Goal: Entertainment & Leisure: Browse casually

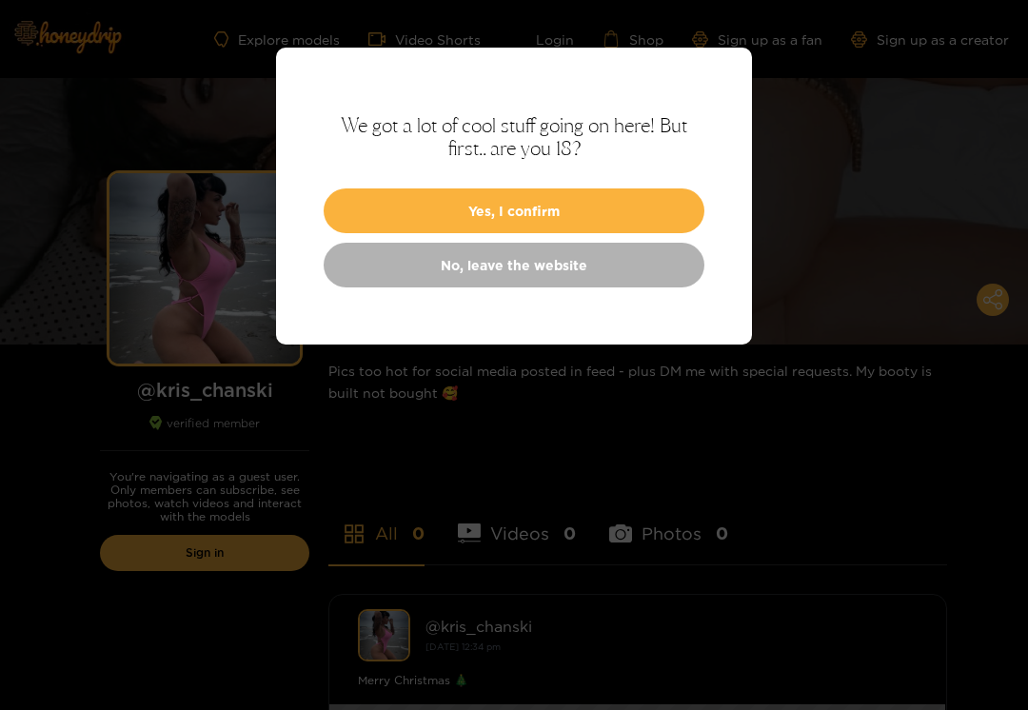
click at [678, 209] on button "Yes, I confirm" at bounding box center [514, 210] width 381 height 45
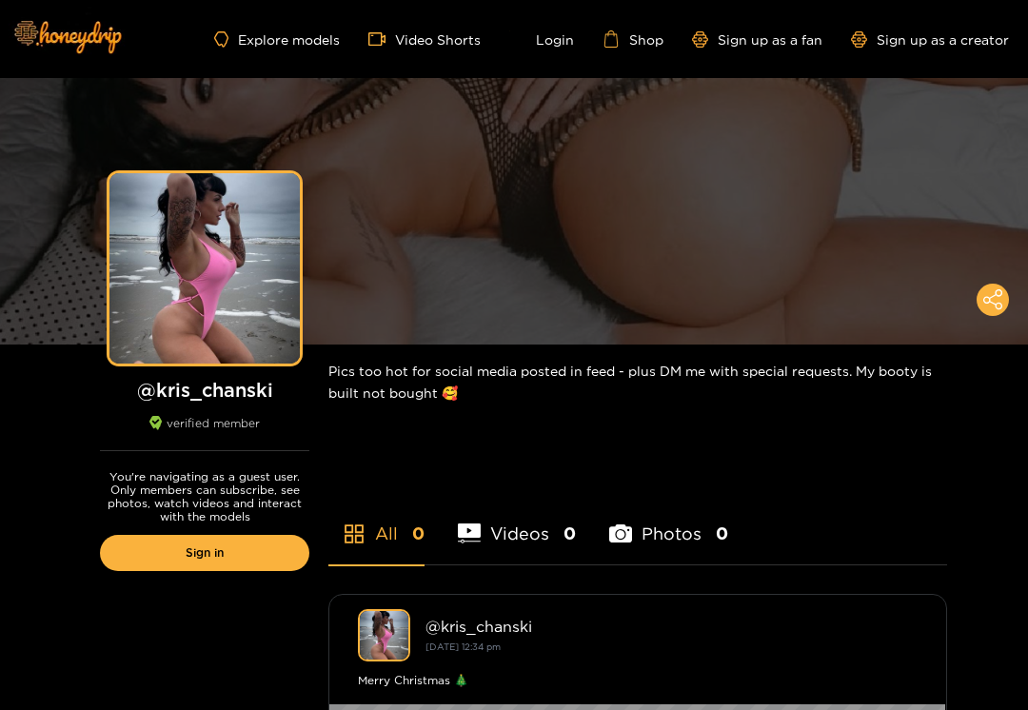
click at [228, 553] on link "Sign in" at bounding box center [204, 553] width 209 height 36
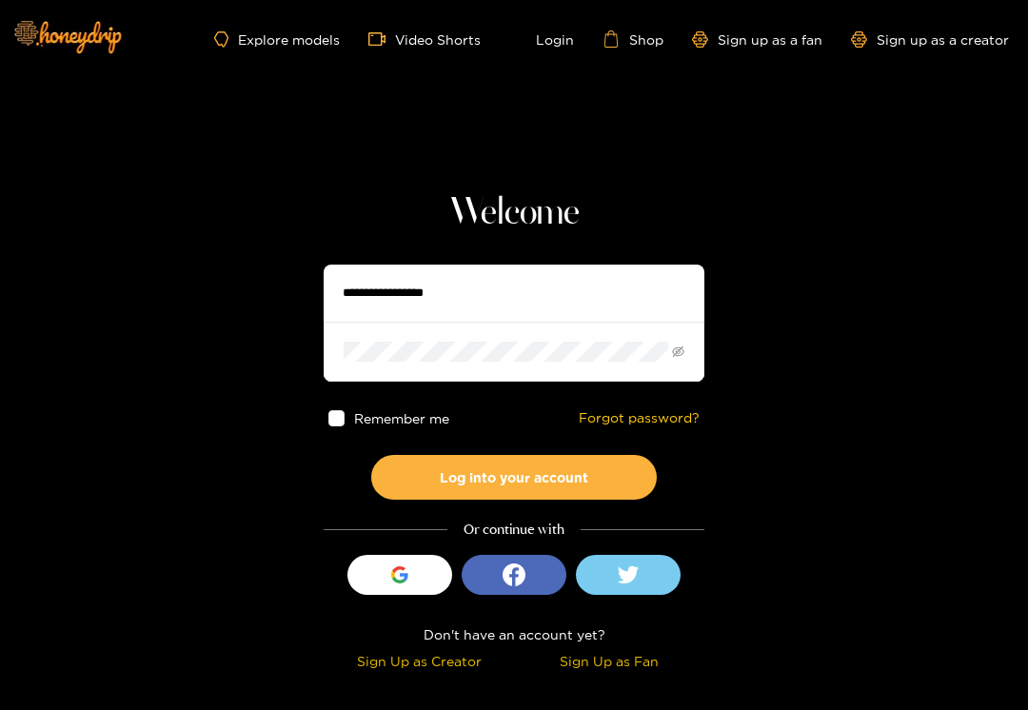
click at [383, 576] on div "button" at bounding box center [400, 575] width 36 height 36
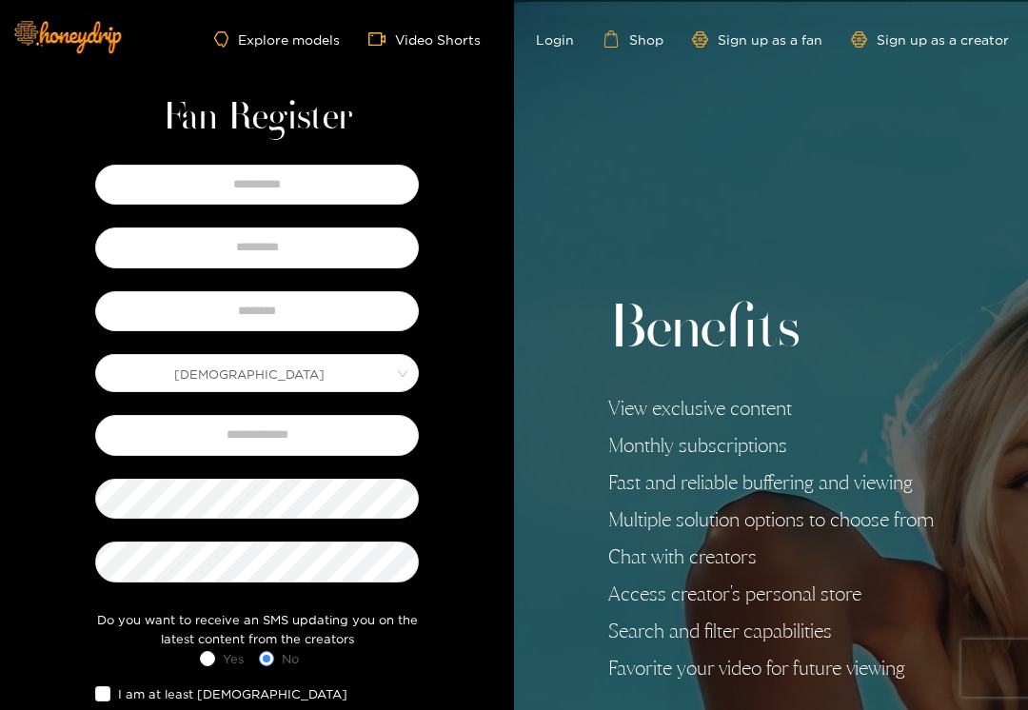
click at [567, 41] on link "Login" at bounding box center [541, 38] width 65 height 17
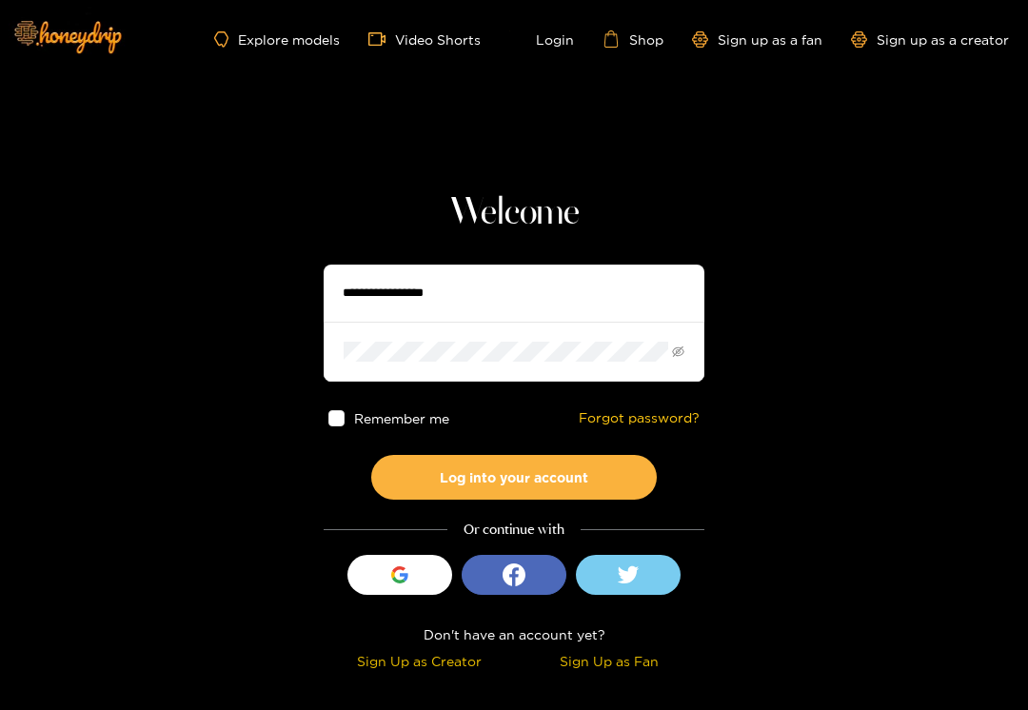
click at [399, 576] on icon "button" at bounding box center [399, 574] width 17 height 17
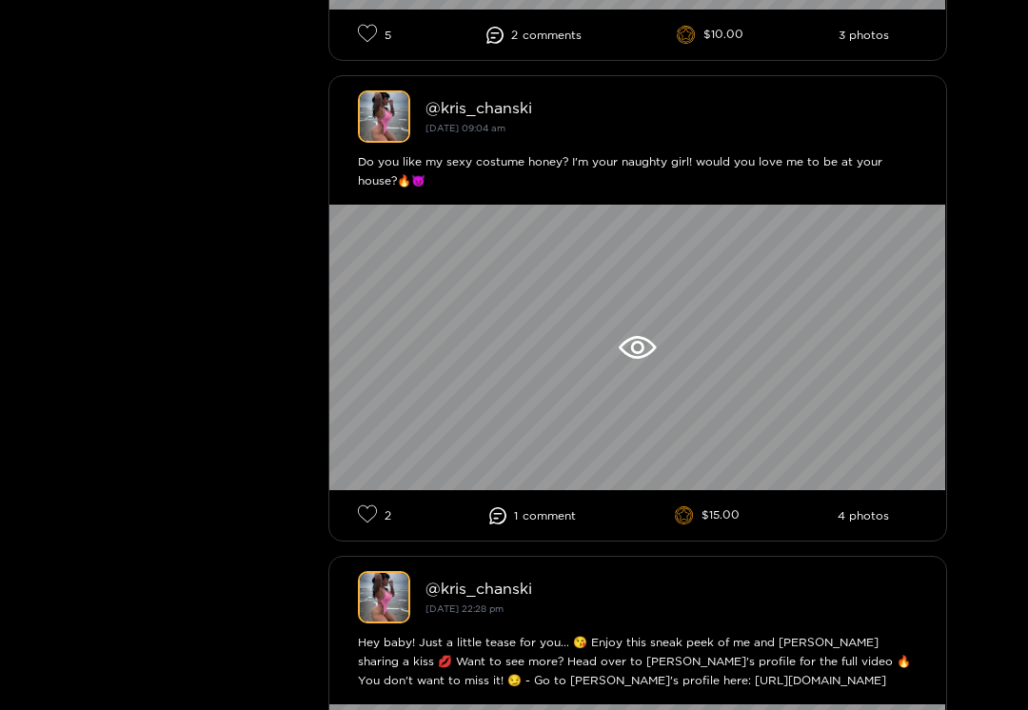
scroll to position [1442, 0]
click at [639, 350] on icon at bounding box center [636, 347] width 37 height 23
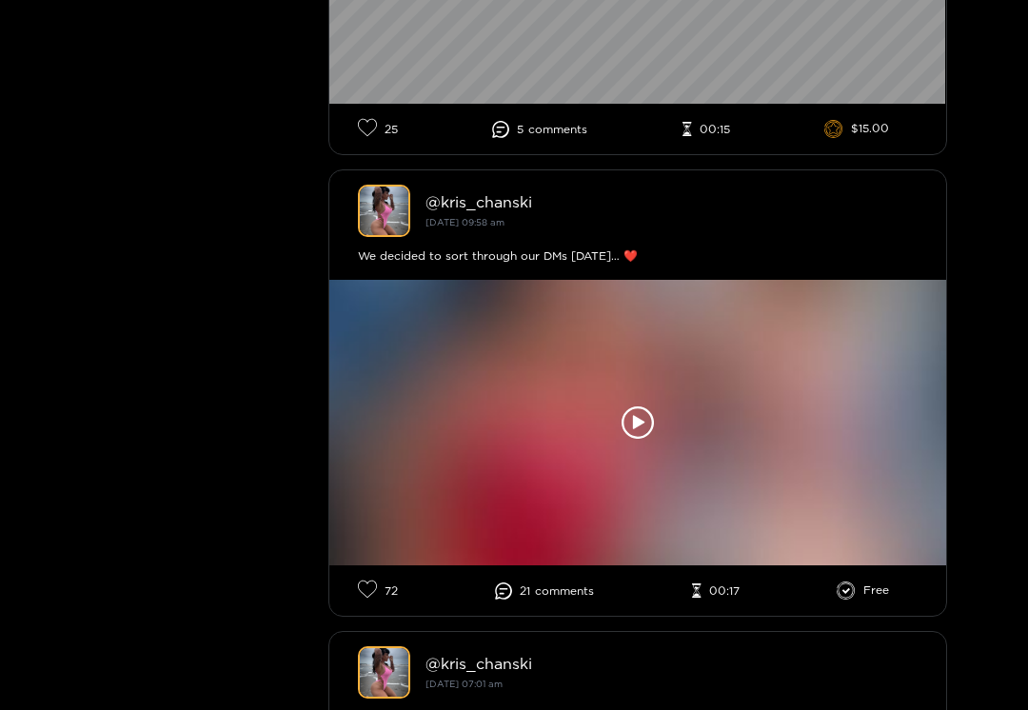
scroll to position [13257, 0]
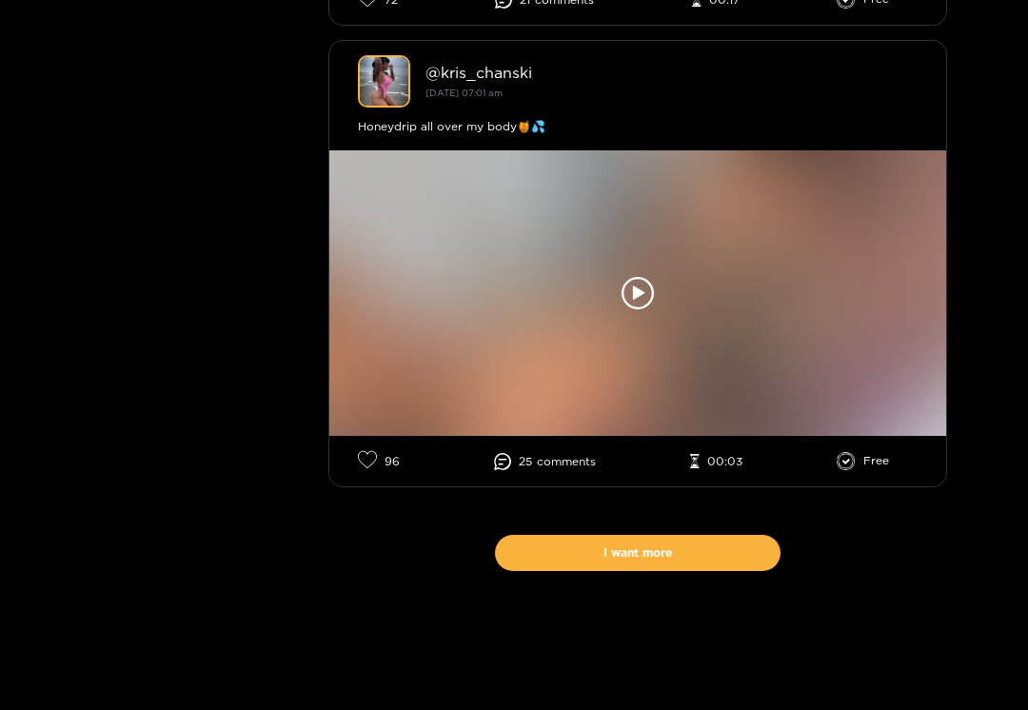
click at [730, 572] on button "I want more" at bounding box center [637, 554] width 285 height 36
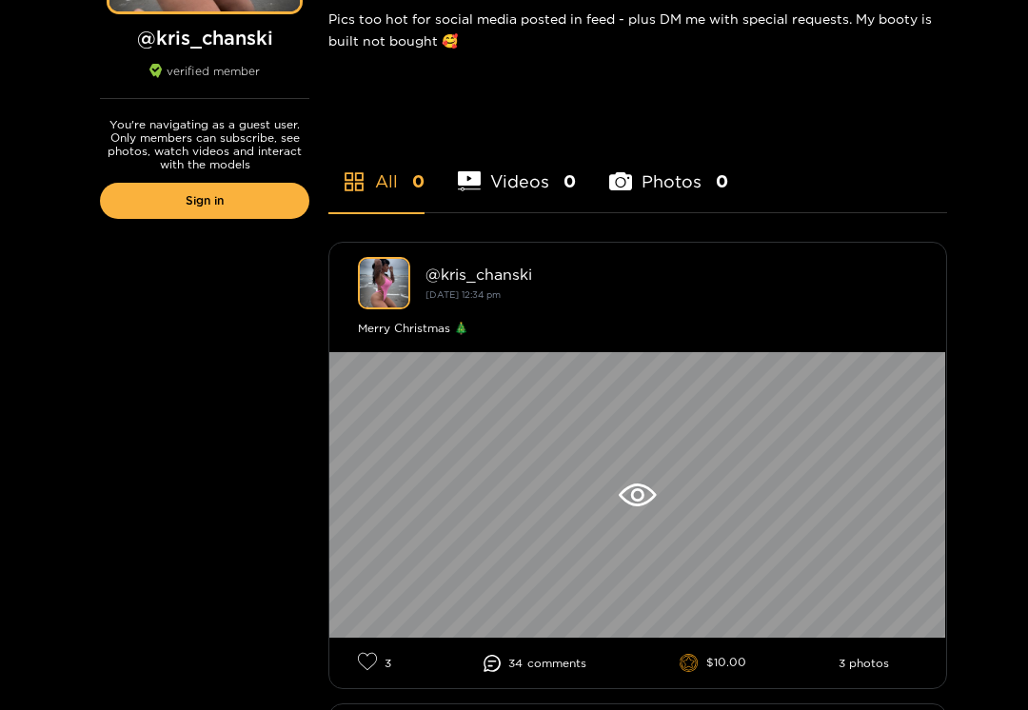
scroll to position [0, 0]
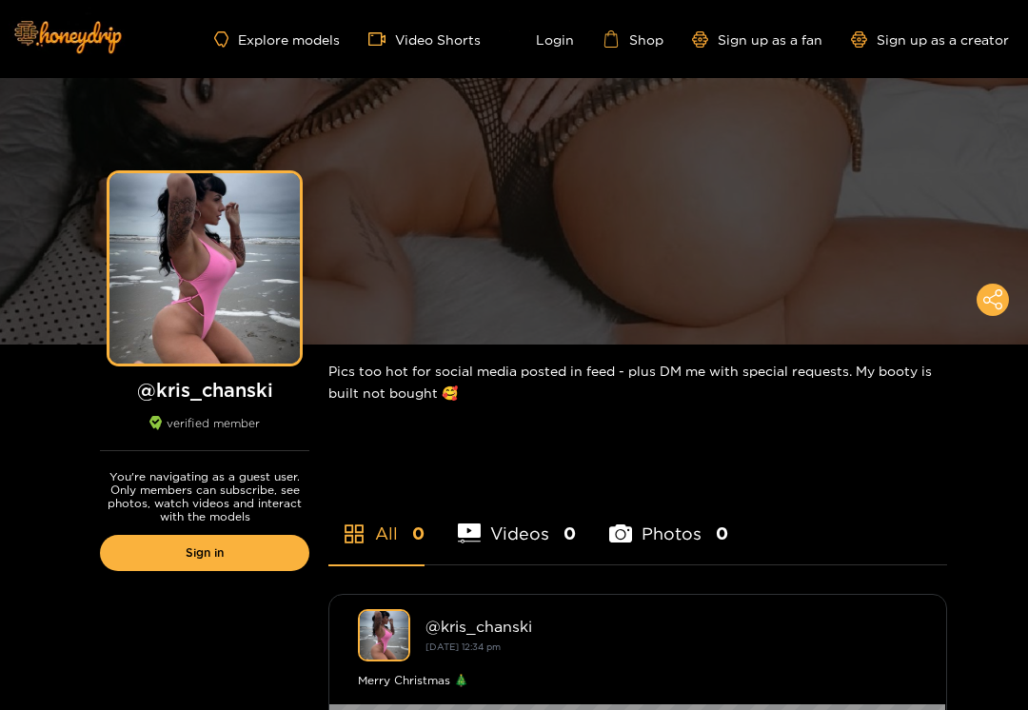
click at [440, 45] on link "Video Shorts" at bounding box center [424, 38] width 112 height 17
